Goal: Communication & Community: Answer question/provide support

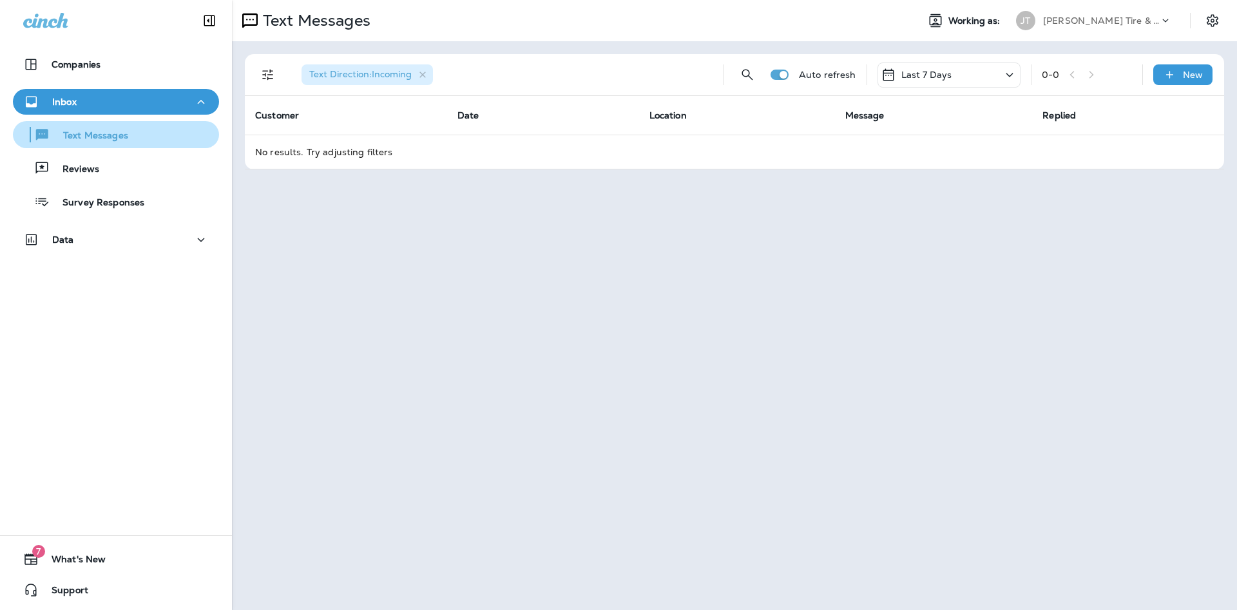
click at [107, 142] on div "Text Messages" at bounding box center [73, 134] width 110 height 19
click at [1187, 79] on p "New" at bounding box center [1192, 75] width 20 height 10
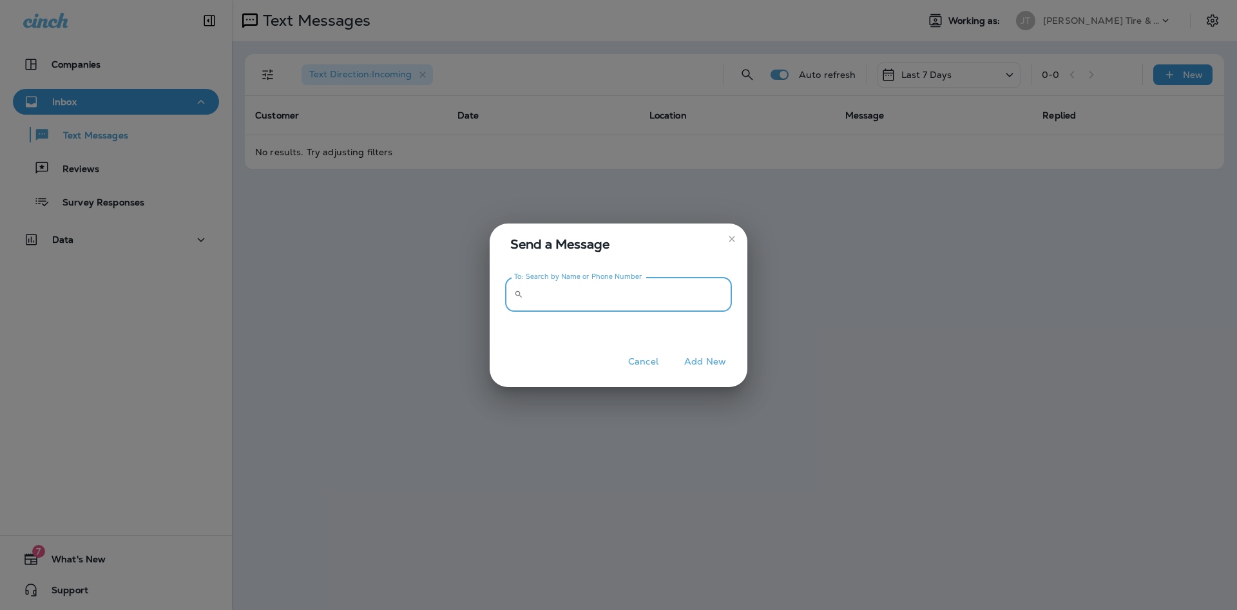
click at [583, 294] on input "To: Search by Name or Phone Number" at bounding box center [630, 295] width 204 height 34
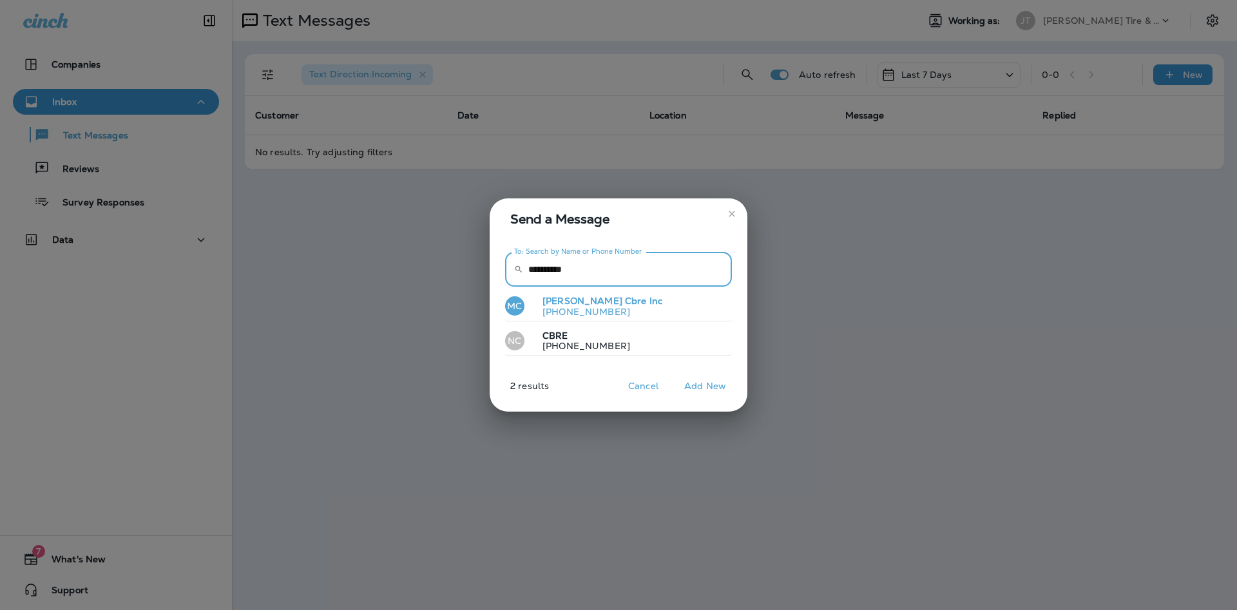
type input "**********"
click at [603, 311] on p "[PHONE_NUMBER]" at bounding box center [597, 312] width 130 height 10
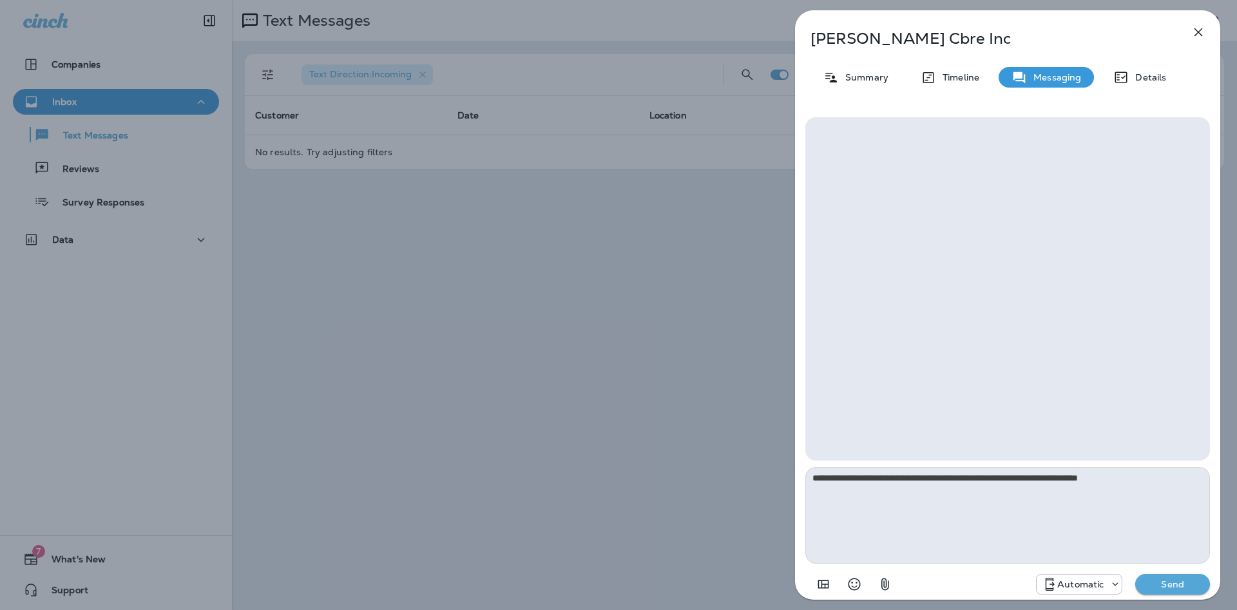
type textarea "**********"
click at [1175, 583] on p "Send" at bounding box center [1172, 584] width 54 height 12
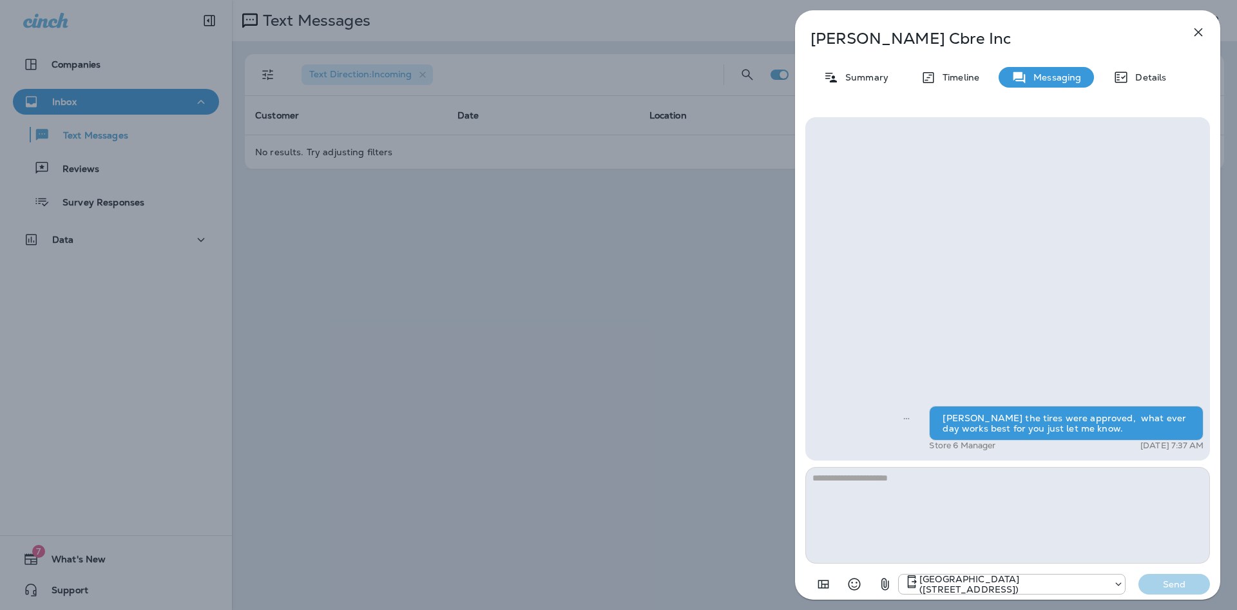
click at [1200, 35] on icon "button" at bounding box center [1198, 32] width 8 height 8
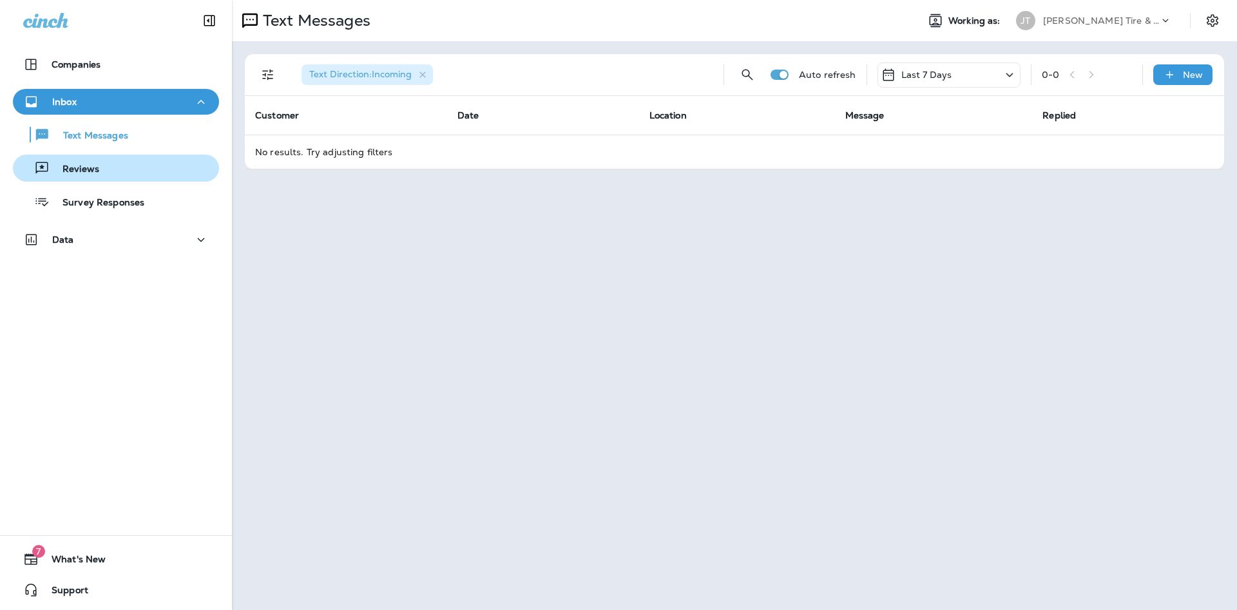
click at [96, 176] on div "Reviews" at bounding box center [58, 167] width 81 height 19
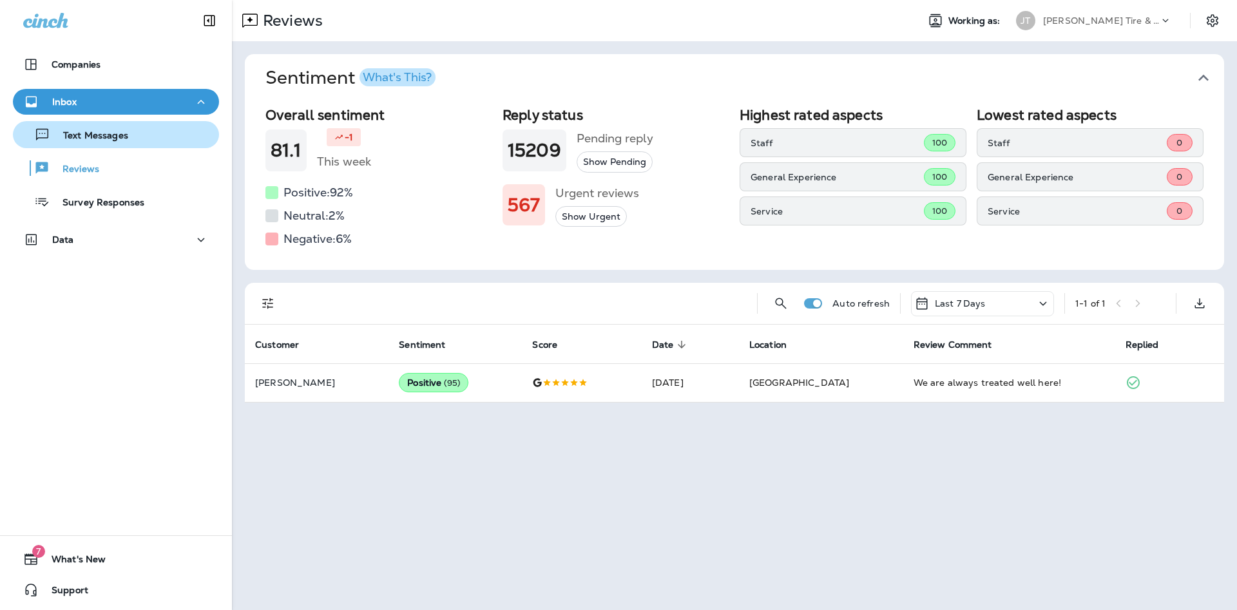
click at [99, 145] on button "Text Messages" at bounding box center [116, 134] width 206 height 27
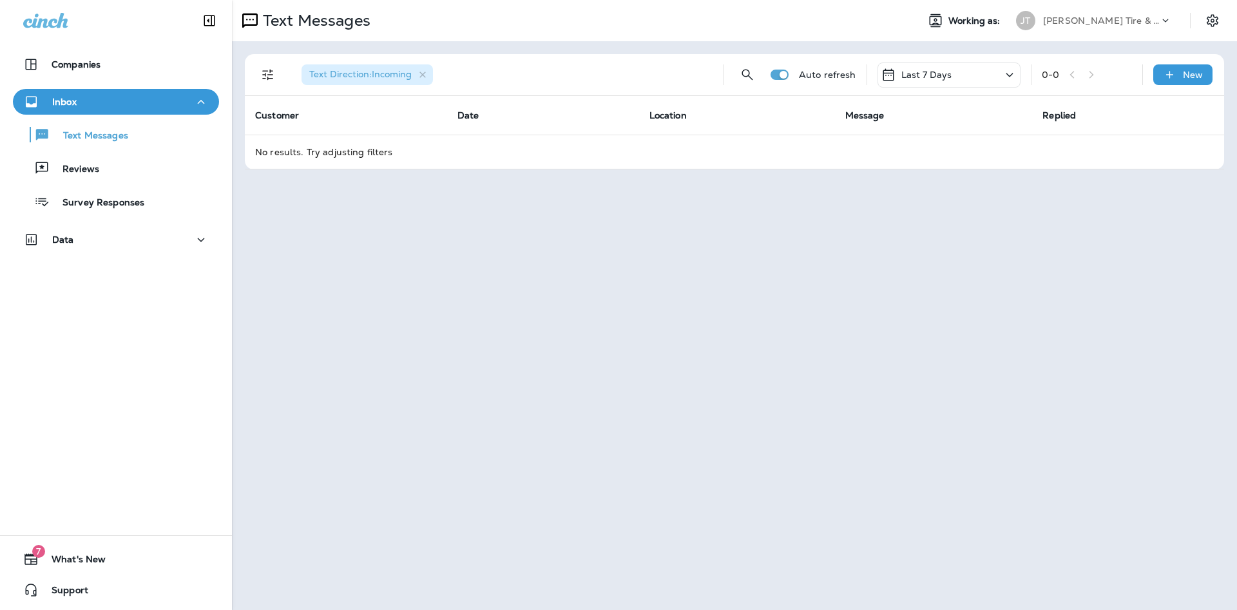
click at [1009, 78] on icon at bounding box center [1008, 75] width 15 height 16
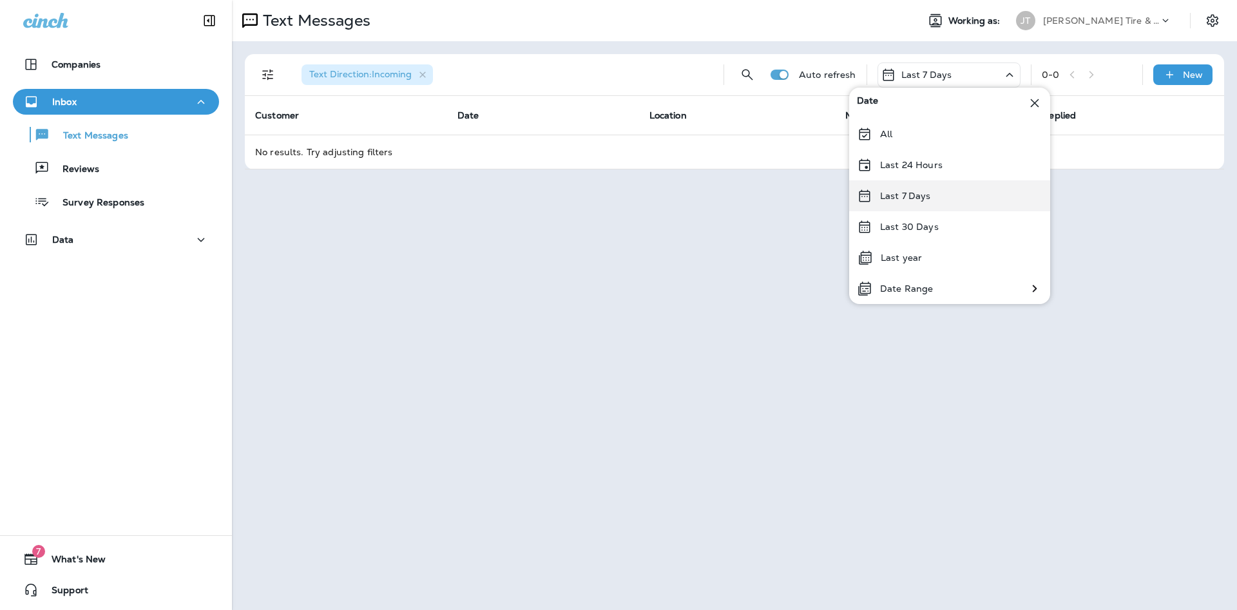
click at [915, 197] on p "Last 7 Days" at bounding box center [905, 196] width 51 height 10
